Goal: Information Seeking & Learning: Learn about a topic

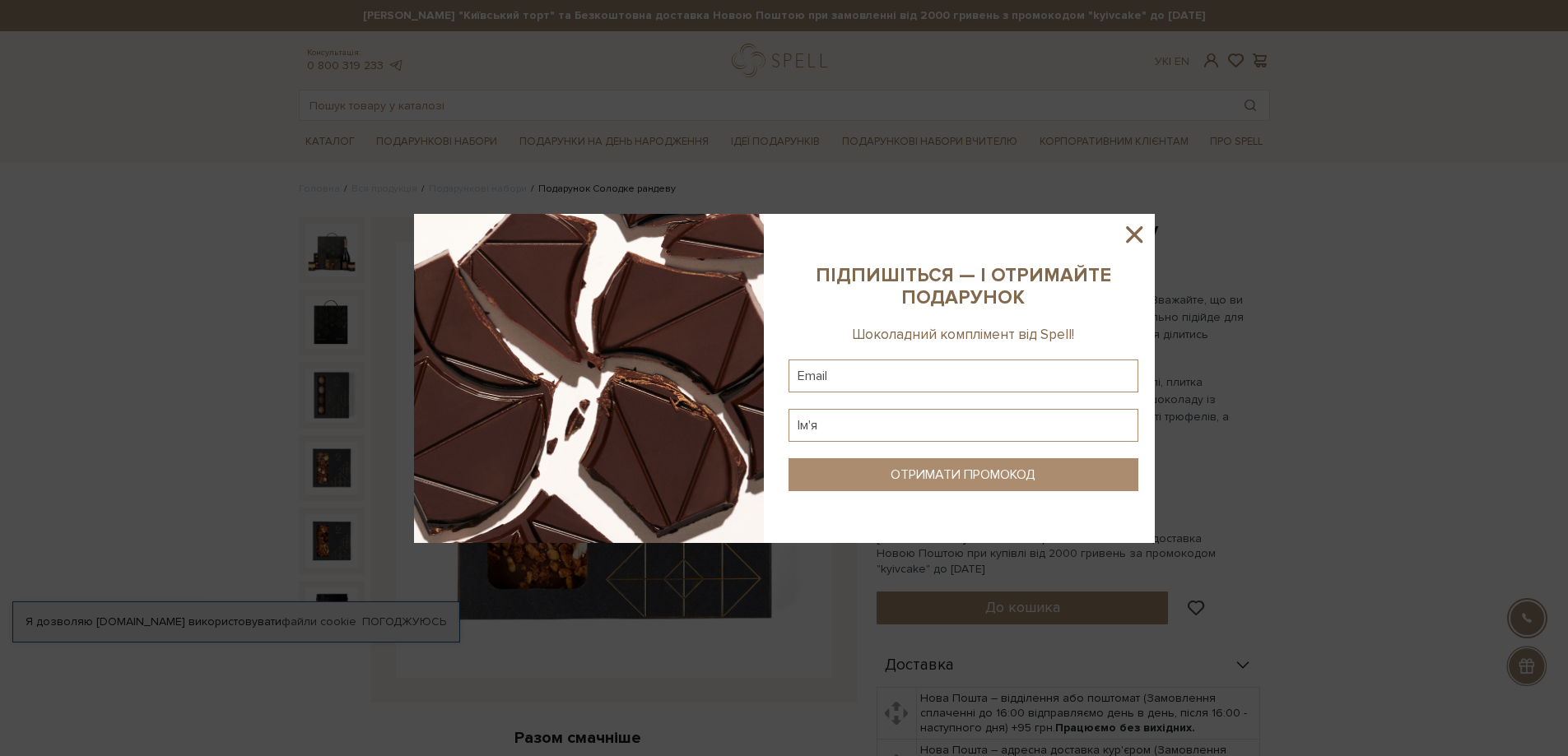
click at [1140, 228] on icon at bounding box center [1134, 234] width 16 height 16
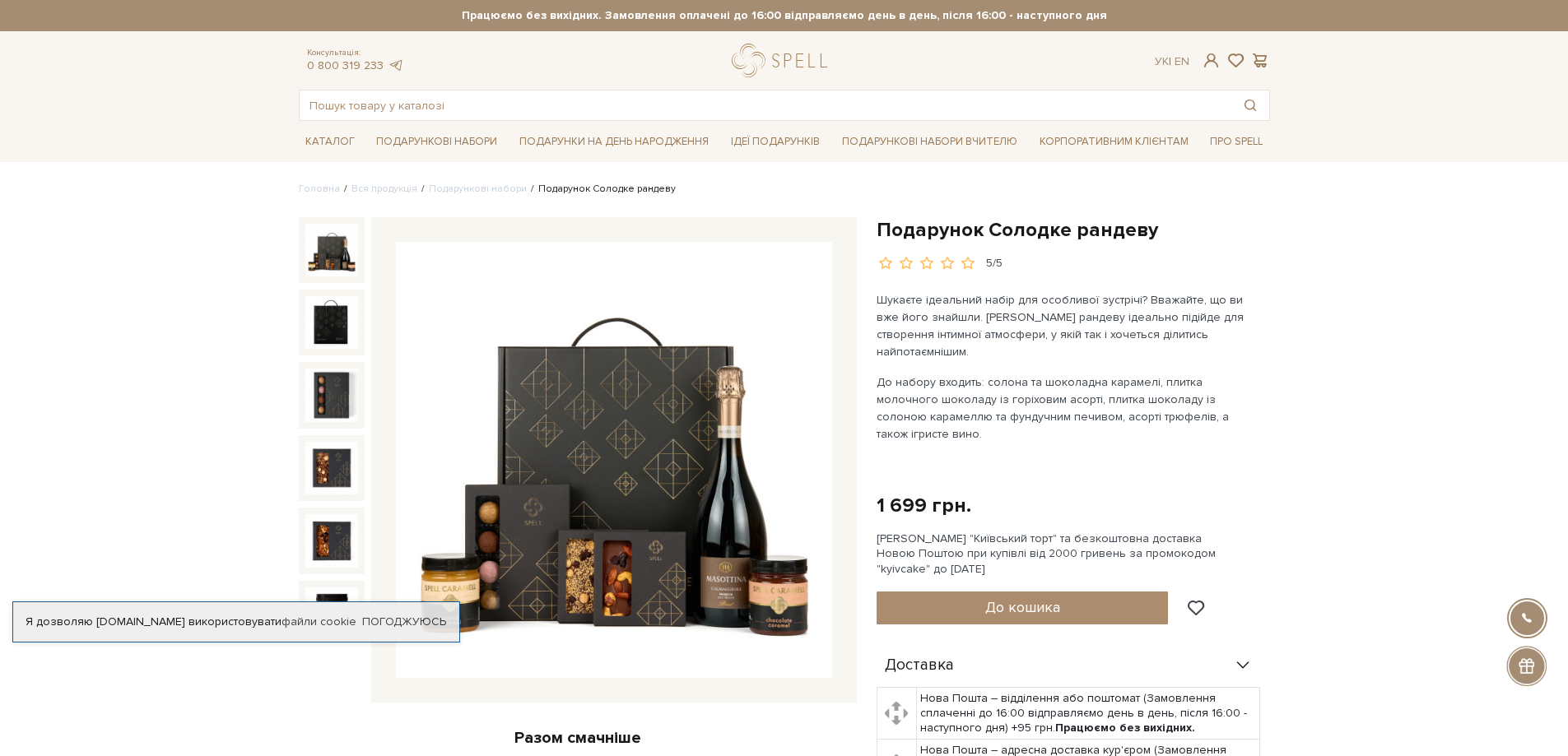
click at [332, 247] on img at bounding box center [332, 250] width 52 height 52
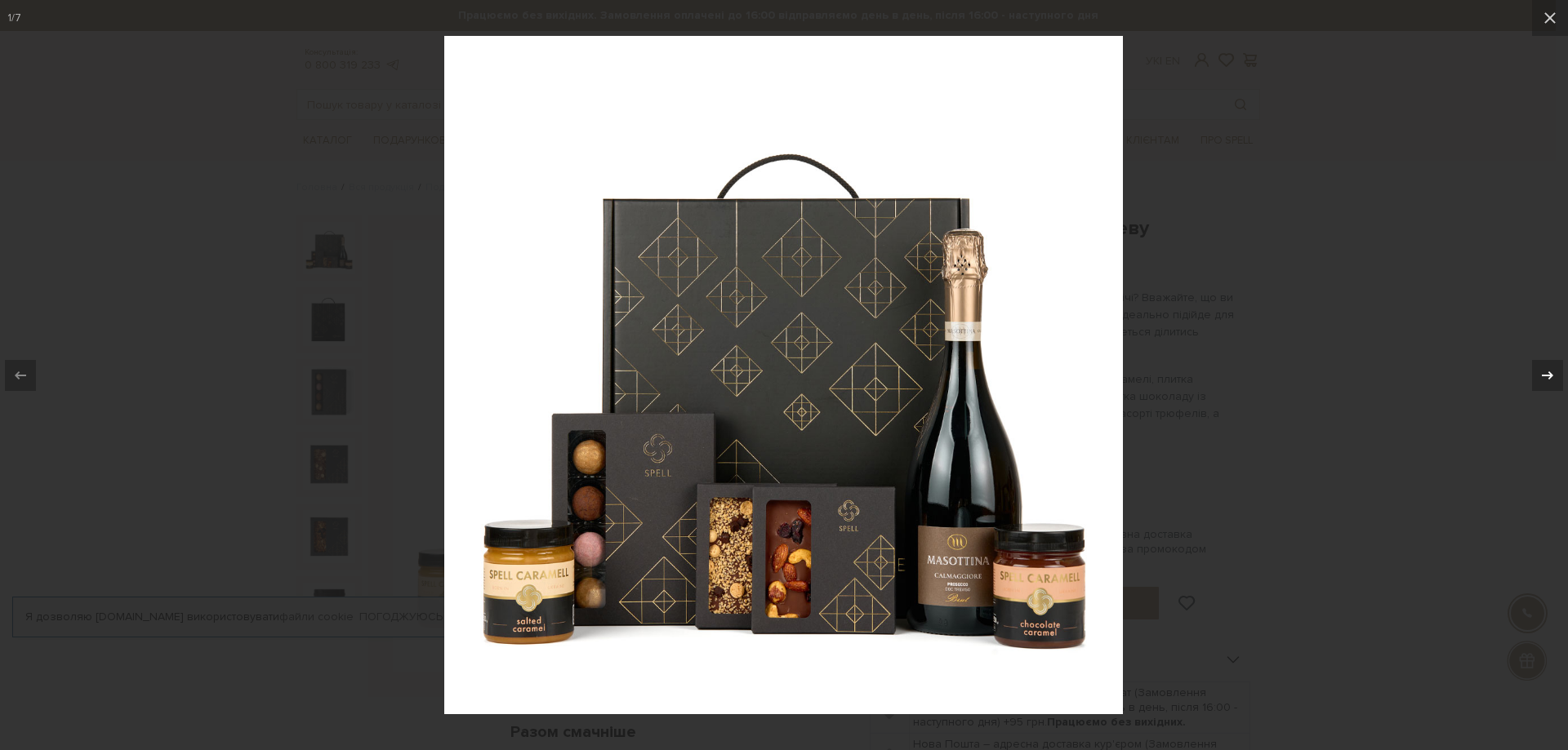
click at [1537, 369] on icon at bounding box center [1547, 375] width 19 height 19
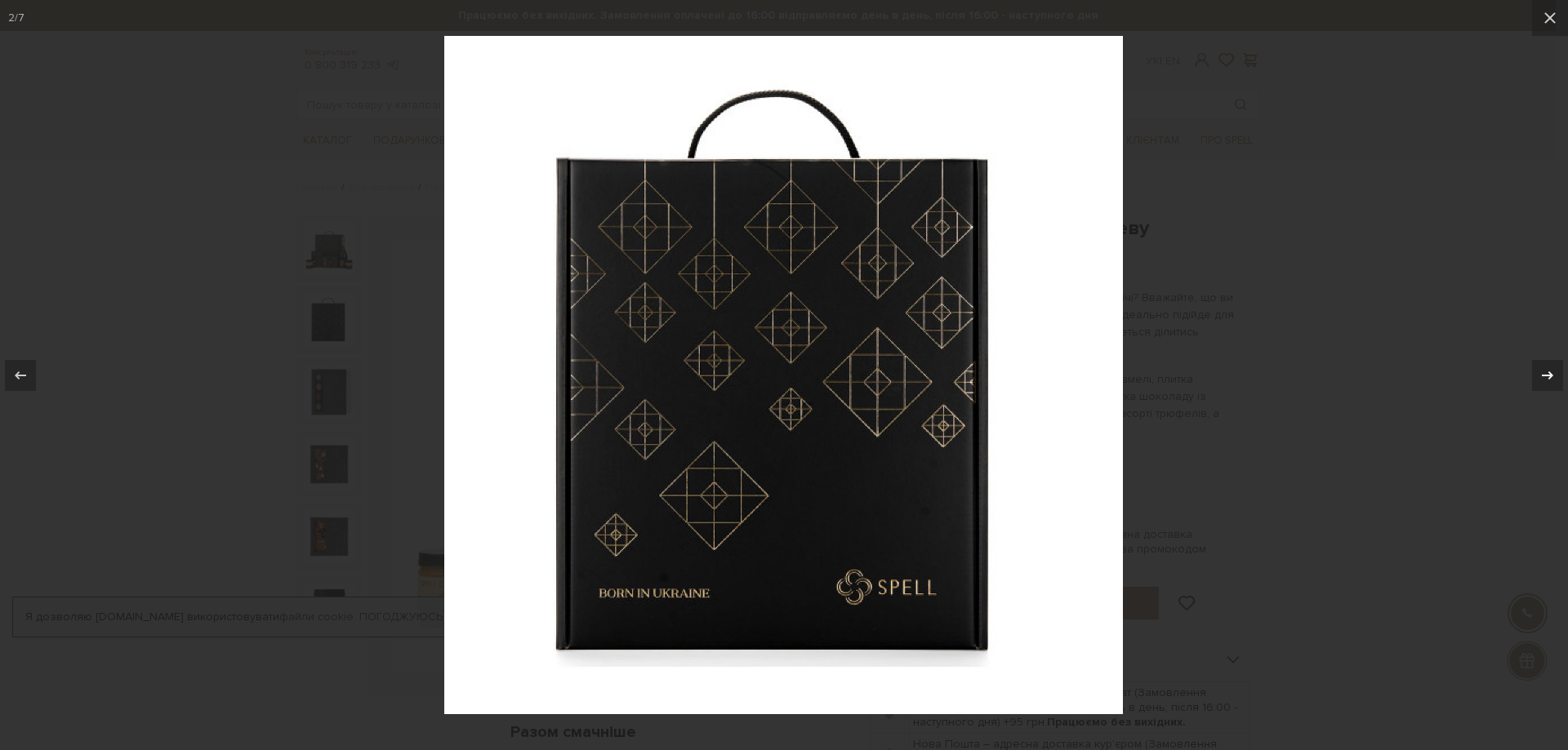
click at [1537, 369] on icon at bounding box center [1547, 375] width 19 height 19
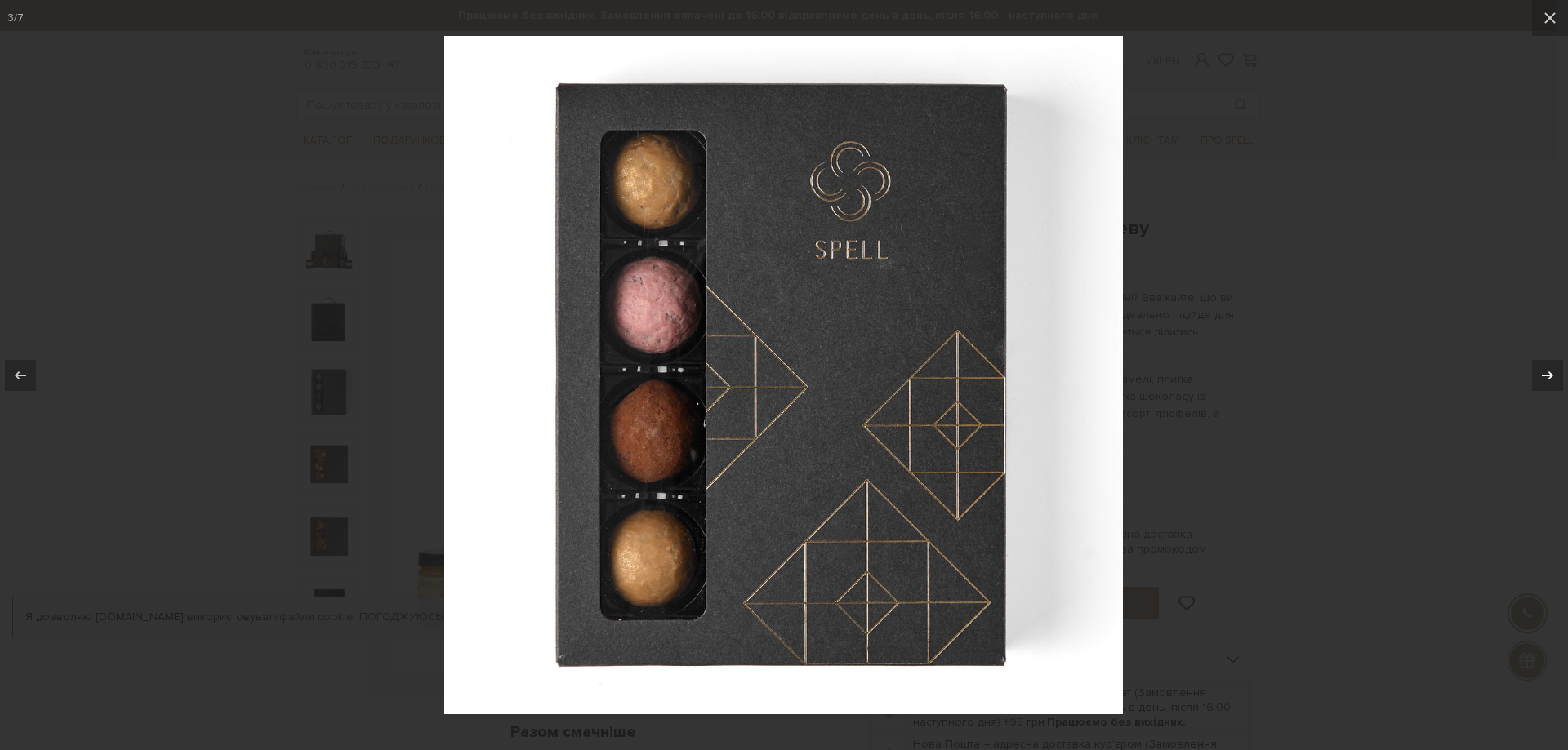
click at [1537, 369] on icon at bounding box center [1547, 375] width 19 height 19
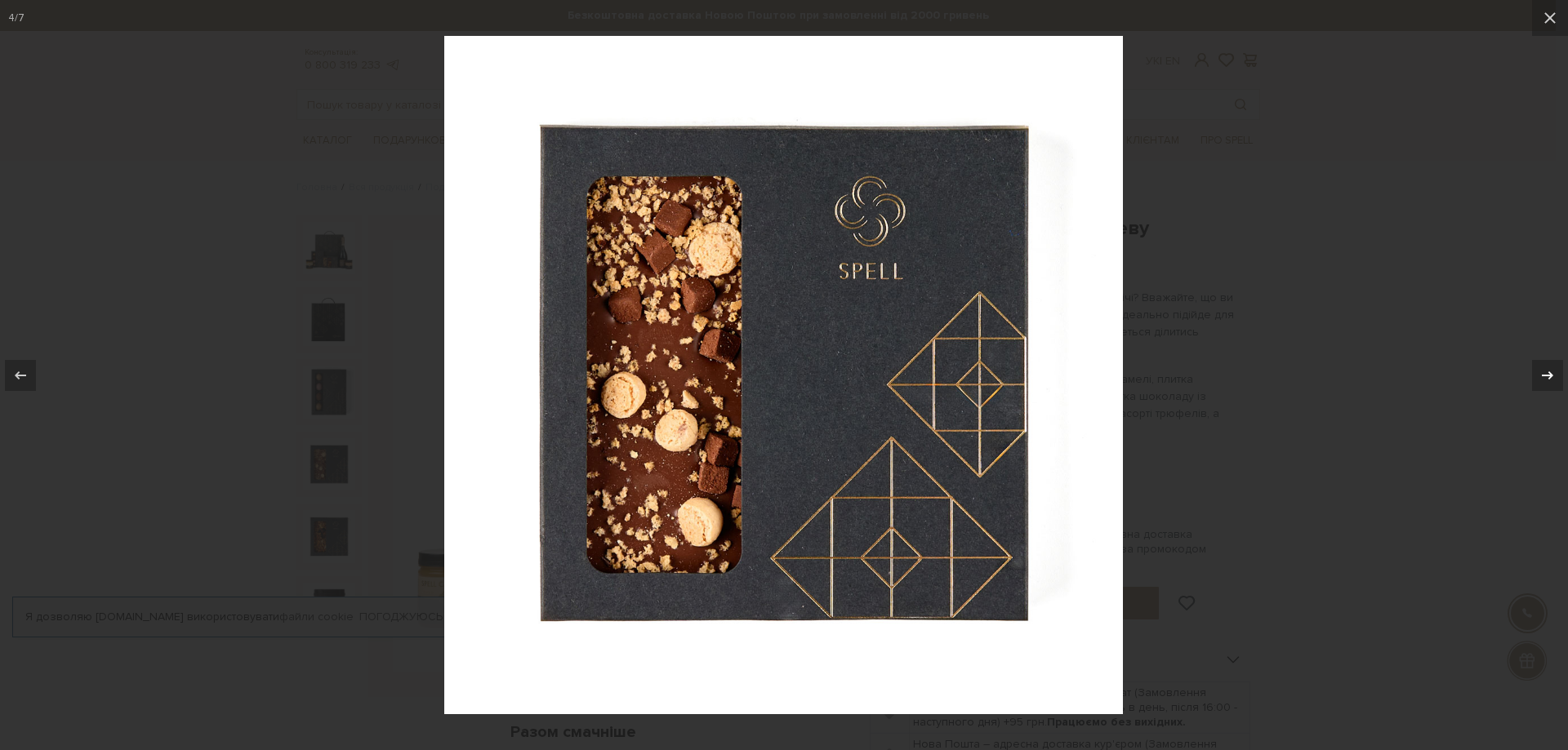
click at [1537, 369] on icon at bounding box center [1547, 375] width 19 height 19
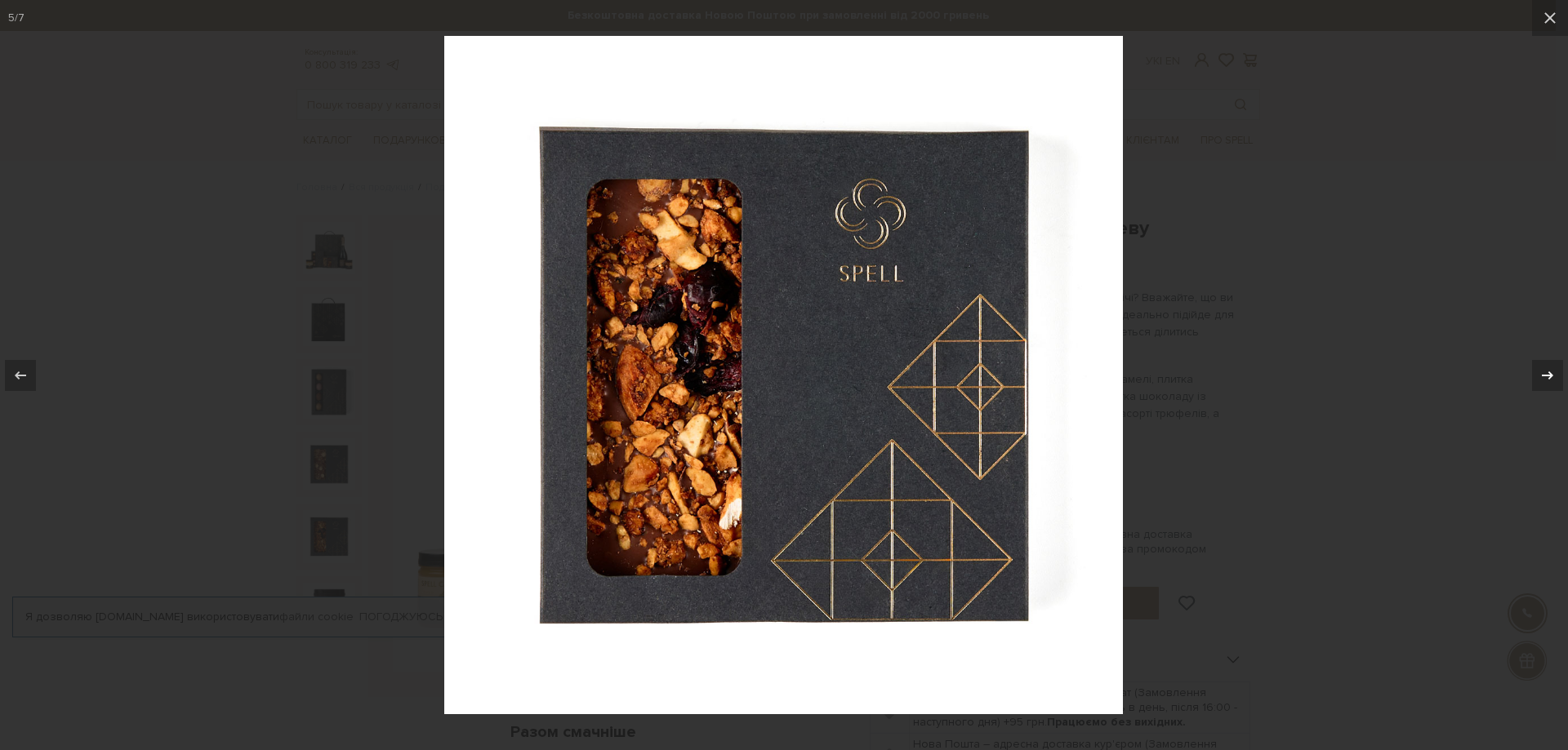
click at [1537, 369] on icon at bounding box center [1547, 375] width 19 height 19
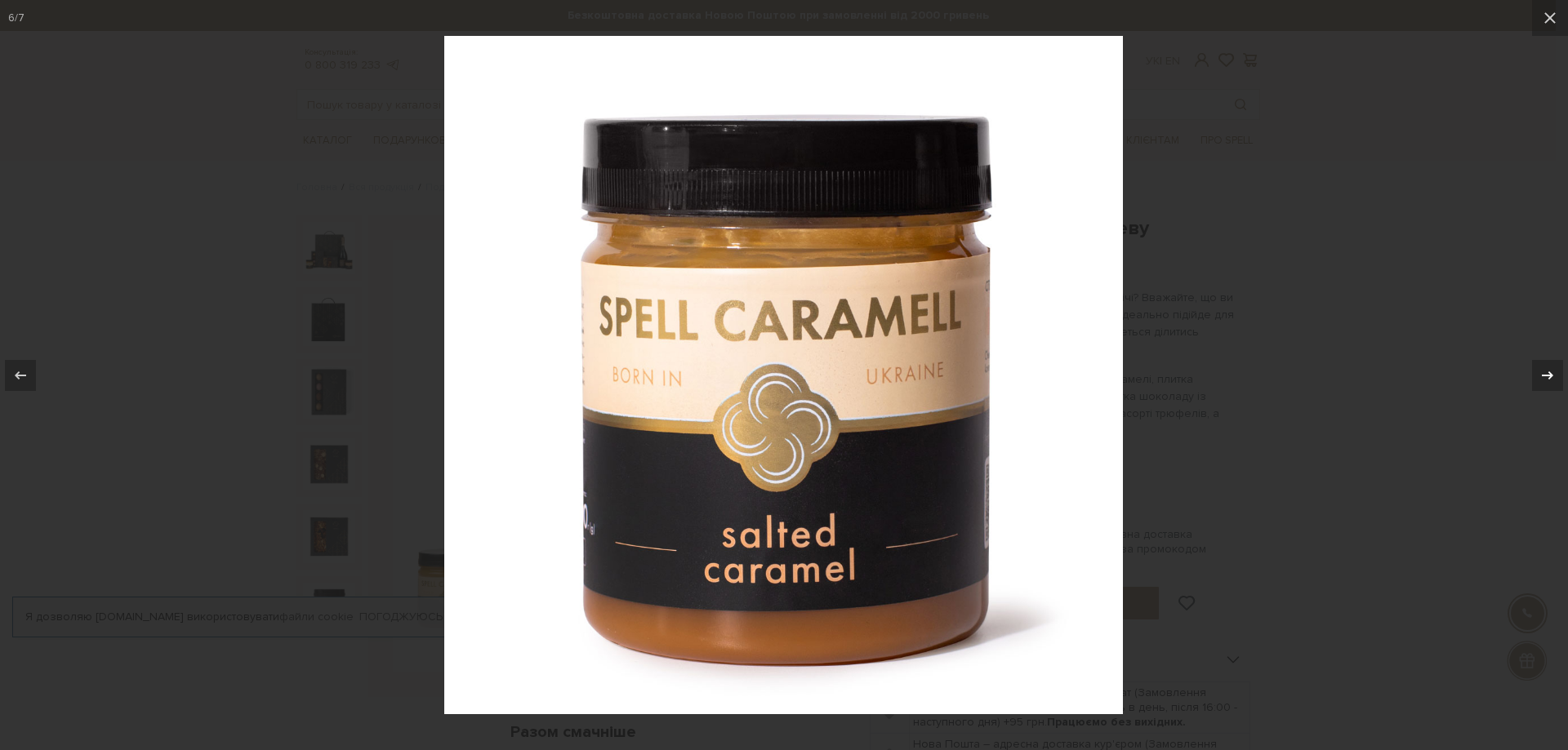
click at [1537, 369] on icon at bounding box center [1547, 375] width 19 height 19
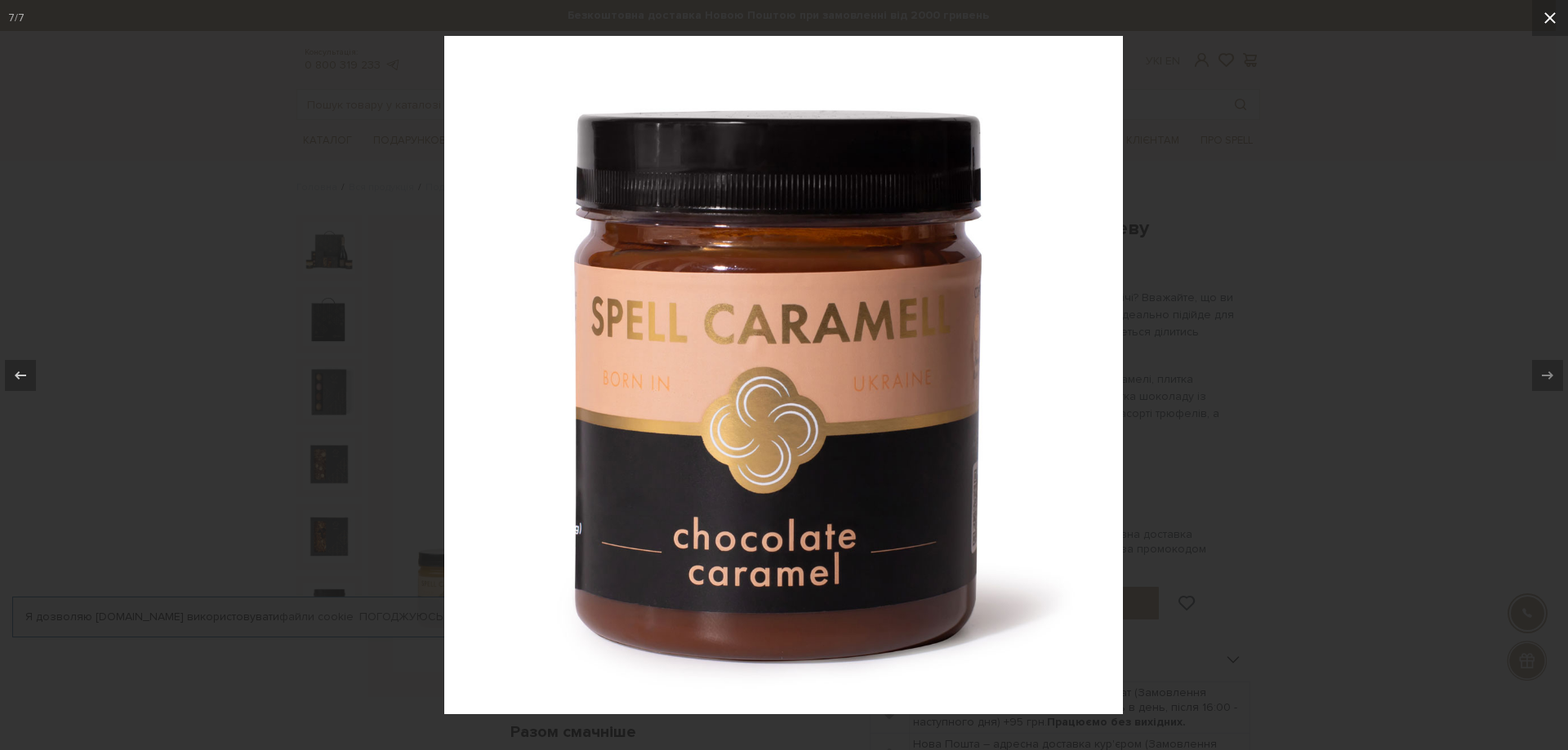
click at [1544, 11] on icon at bounding box center [1550, 17] width 19 height 19
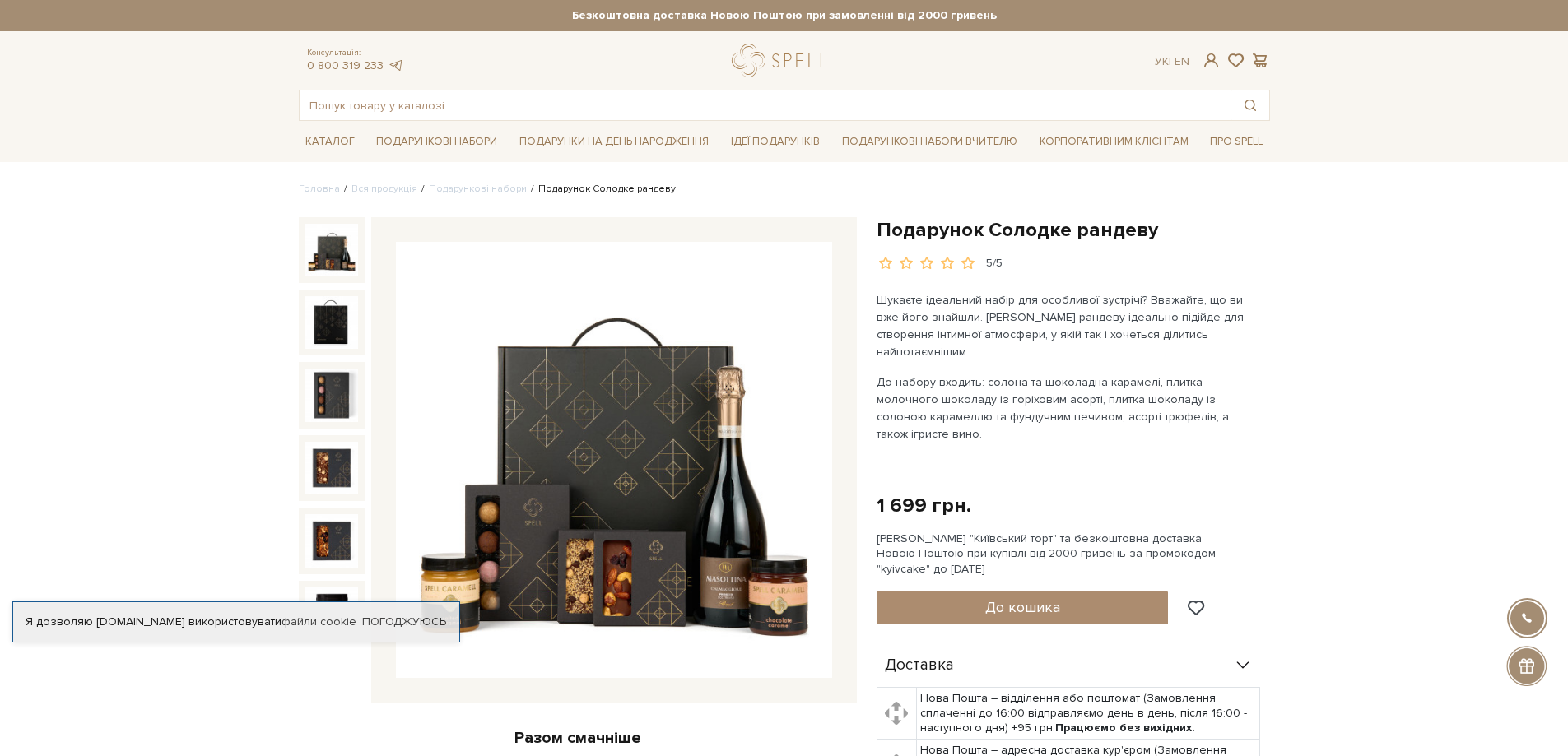
scroll to position [106, 0]
